Goal: Obtain resource: Obtain resource

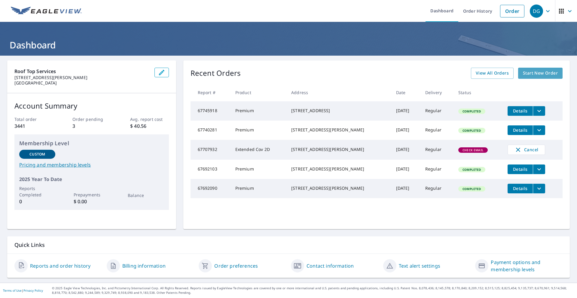
click at [535, 71] on span "Start New Order" at bounding box center [540, 73] width 35 height 8
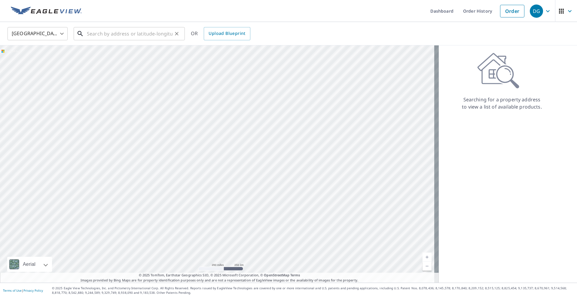
click at [97, 35] on input "text" at bounding box center [130, 33] width 86 height 17
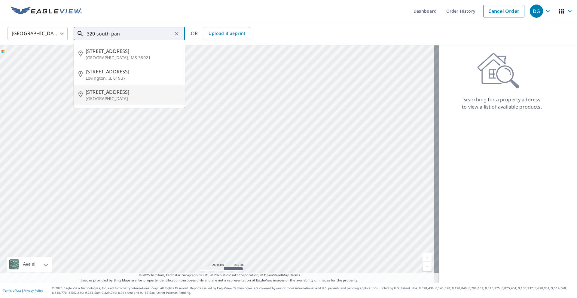
click at [109, 96] on p "[GEOGRAPHIC_DATA]" at bounding box center [133, 99] width 94 height 6
type input "[STREET_ADDRESS]"
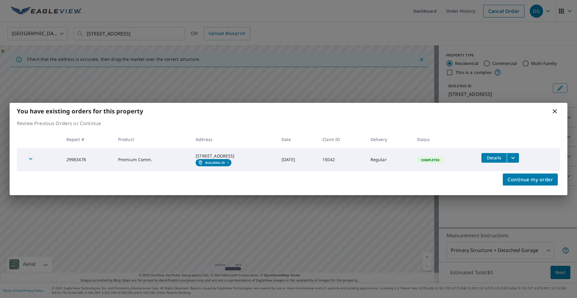
click at [517, 154] on icon "filesDropdownBtn-29983478" at bounding box center [512, 157] width 7 height 7
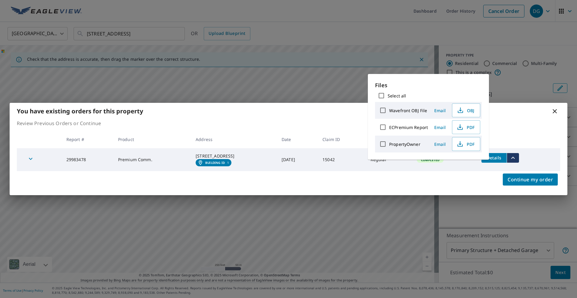
click at [382, 94] on input "Select all" at bounding box center [381, 95] width 13 height 13
checkbox input "true"
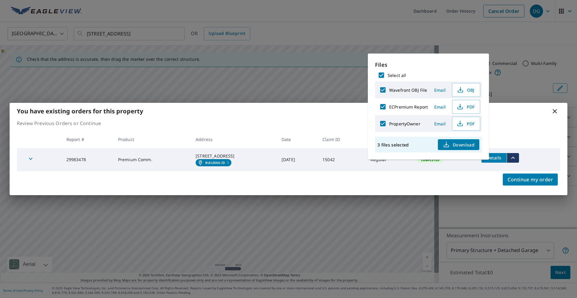
click at [461, 145] on span "Download" at bounding box center [459, 144] width 32 height 7
click at [225, 85] on div "You have existing orders for this property Review Previous Orders or Continue R…" at bounding box center [288, 149] width 577 height 298
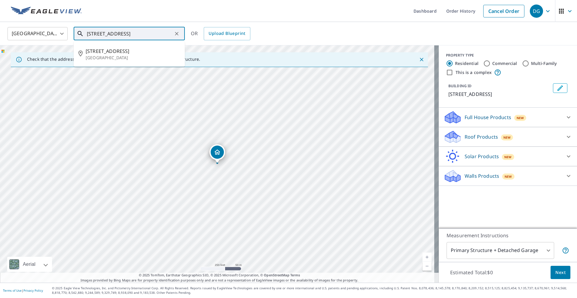
click at [91, 36] on input "[STREET_ADDRESS]" at bounding box center [130, 33] width 86 height 17
click at [99, 53] on span "360 S Pantops Dr" at bounding box center [133, 50] width 94 height 7
type input "[STREET_ADDRESS]"
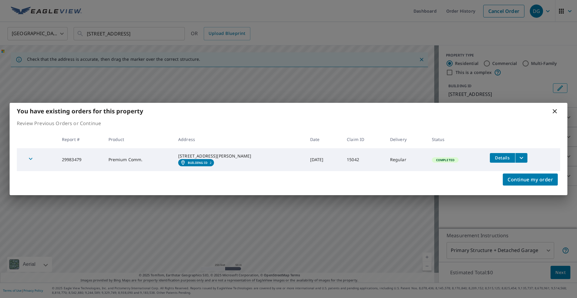
click at [522, 154] on icon "filesDropdownBtn-29983479" at bounding box center [521, 157] width 7 height 7
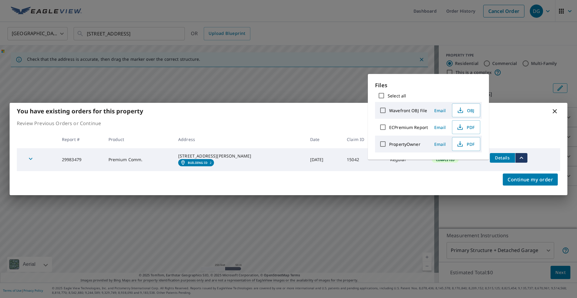
click at [382, 95] on input "Select all" at bounding box center [381, 95] width 13 height 13
checkbox input "true"
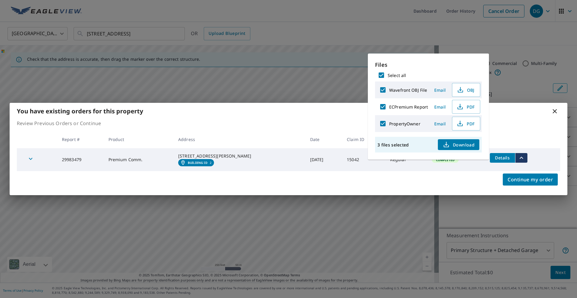
click at [463, 146] on span "Download" at bounding box center [459, 144] width 32 height 7
click at [303, 76] on div "You have existing orders for this property Review Previous Orders or Continue R…" at bounding box center [288, 149] width 577 height 298
